Goal: Task Accomplishment & Management: Use online tool/utility

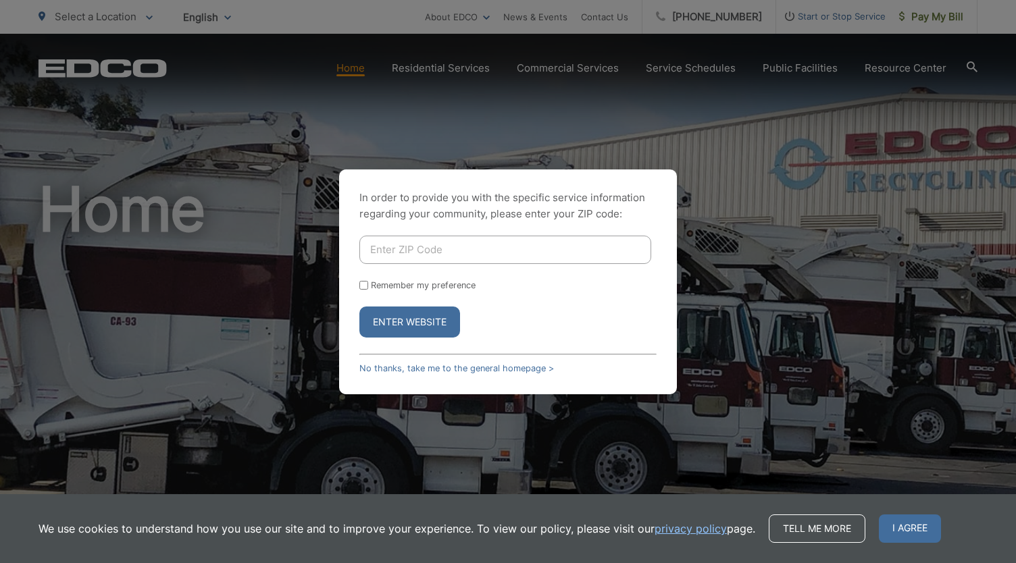
click at [419, 255] on input "Enter ZIP Code" at bounding box center [505, 250] width 292 height 28
type input "91977"
click at [359, 307] on button "Enter Website" at bounding box center [409, 322] width 101 height 31
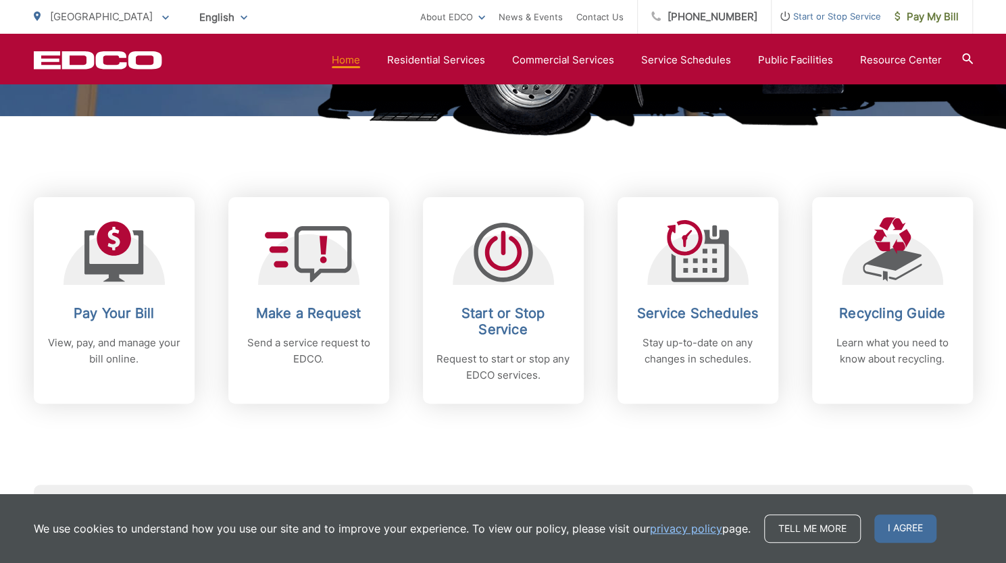
scroll to position [536, 0]
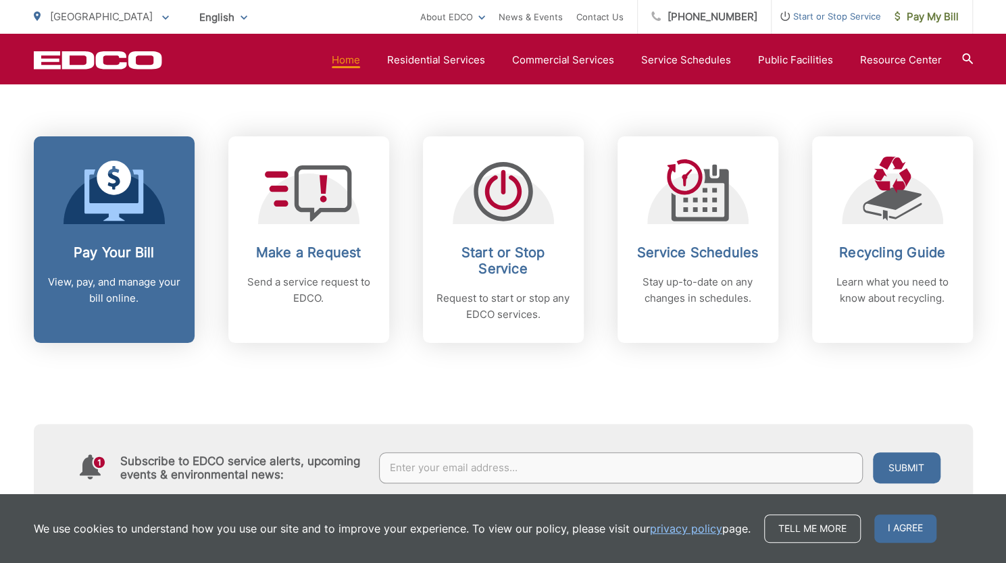
click at [155, 261] on div "Pay Your Bill View, pay, and manage your bill online." at bounding box center [114, 275] width 134 height 62
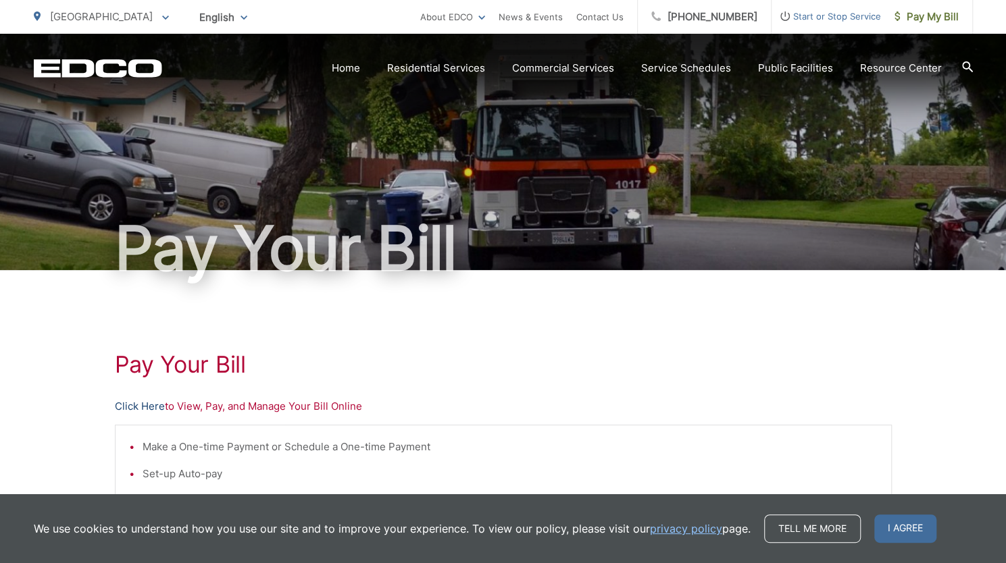
click at [140, 400] on link "Click Here" at bounding box center [140, 406] width 50 height 16
